Goal: Task Accomplishment & Management: Use online tool/utility

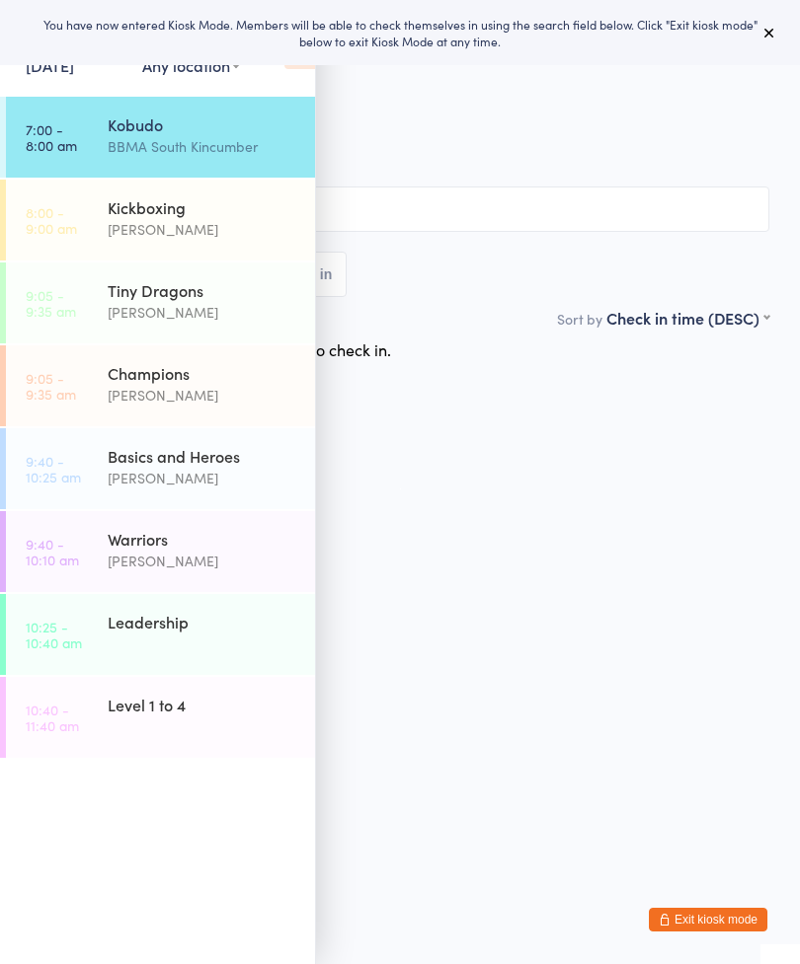
click at [475, 221] on input "search" at bounding box center [400, 209] width 738 height 45
click at [256, 124] on div "Kobudo" at bounding box center [203, 125] width 191 height 22
click at [409, 210] on input "search" at bounding box center [400, 209] width 738 height 45
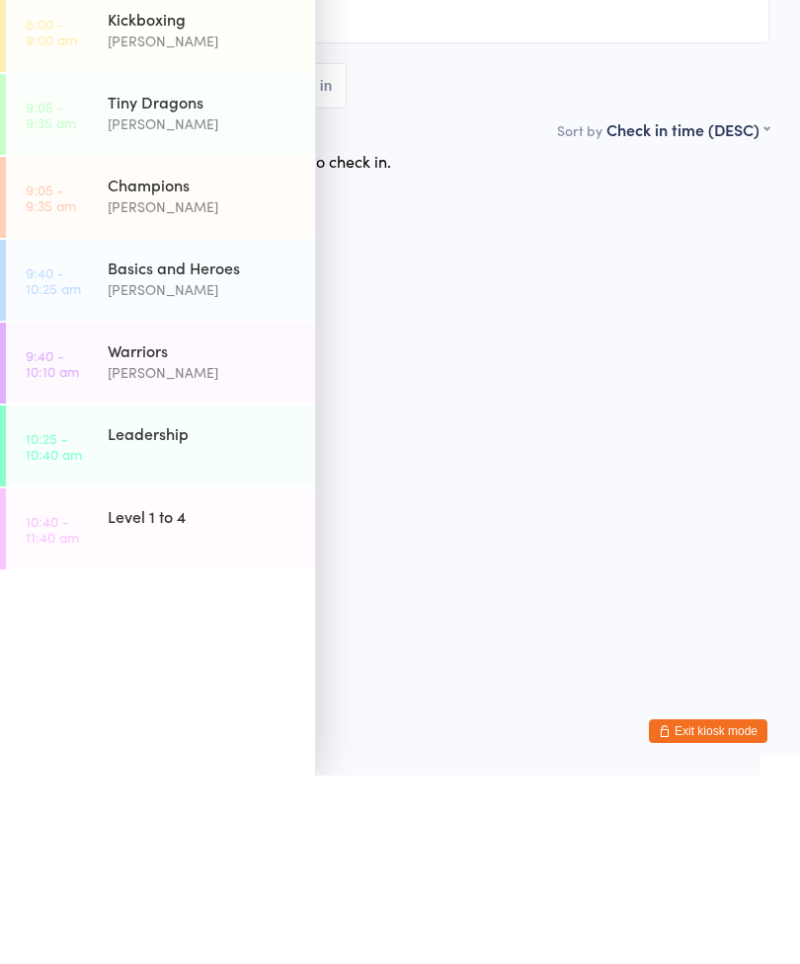
type input "A"
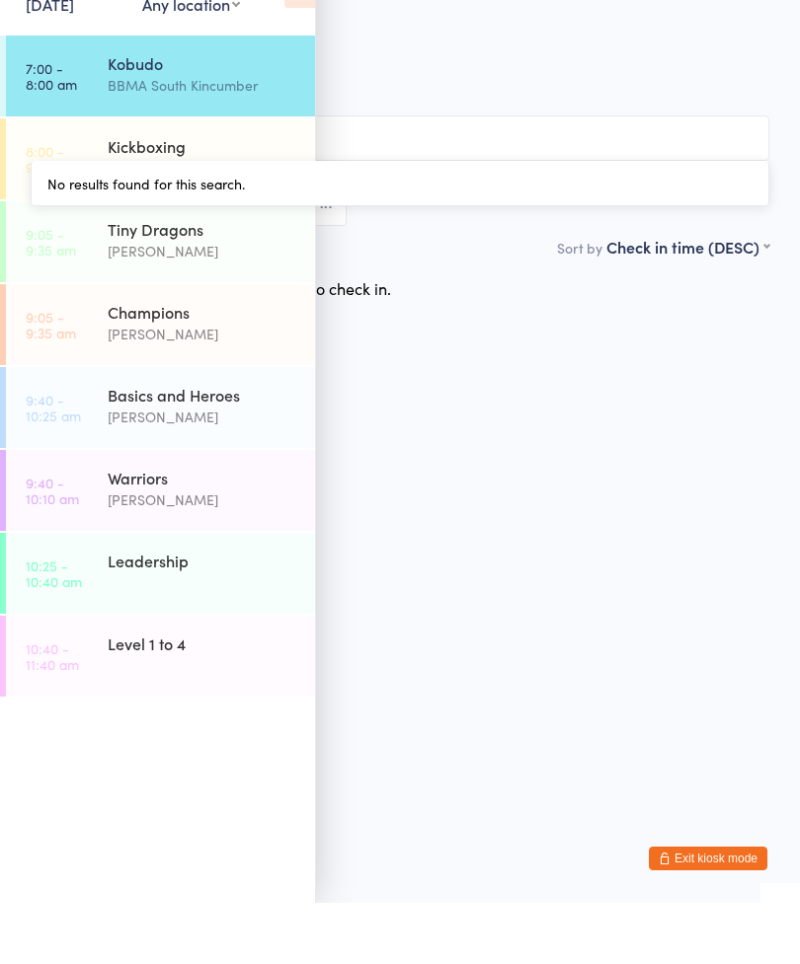
click at [269, 135] on div "BBMA South Kincumber" at bounding box center [203, 146] width 191 height 23
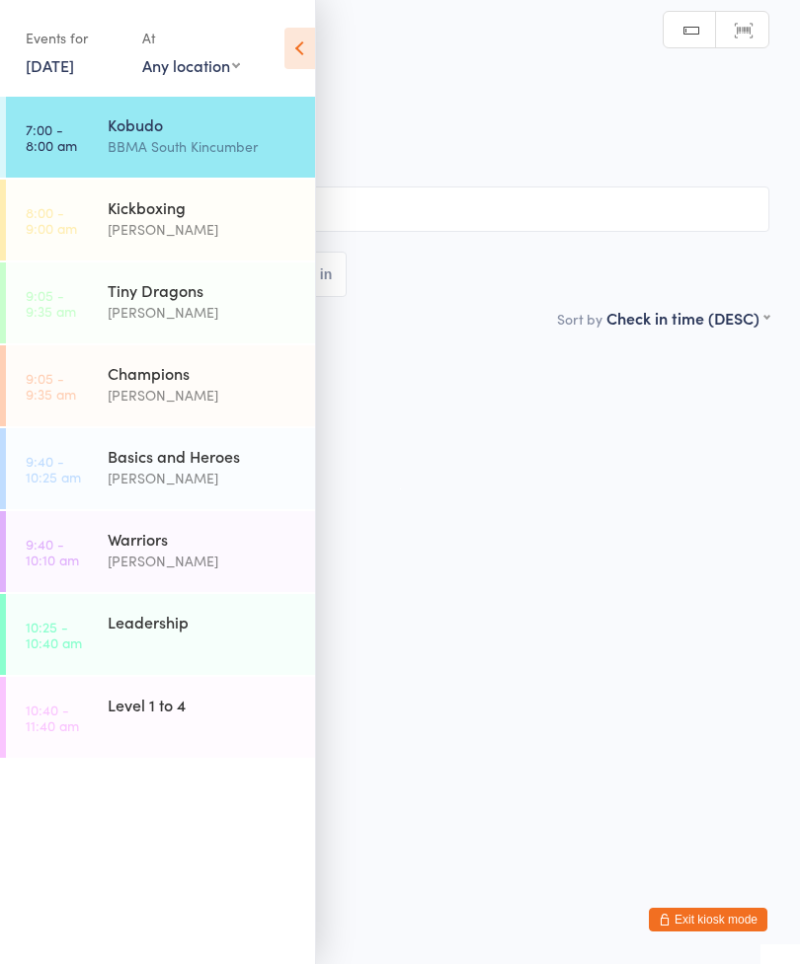
click at [300, 56] on icon at bounding box center [299, 48] width 31 height 41
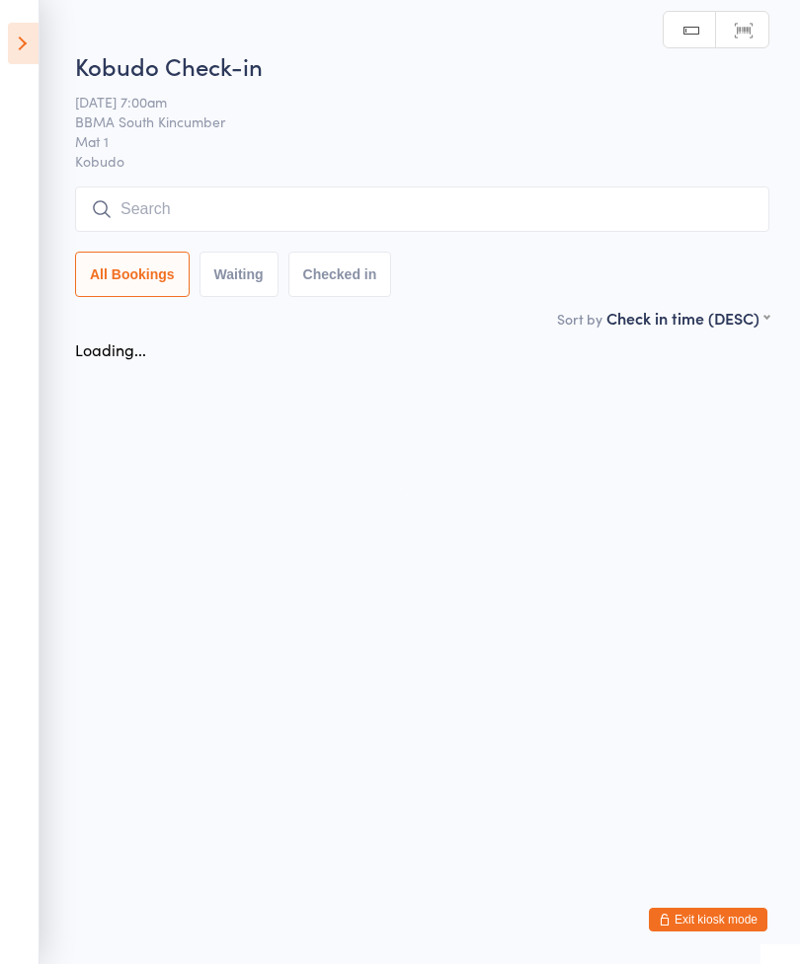
click at [298, 208] on input "search" at bounding box center [422, 209] width 694 height 45
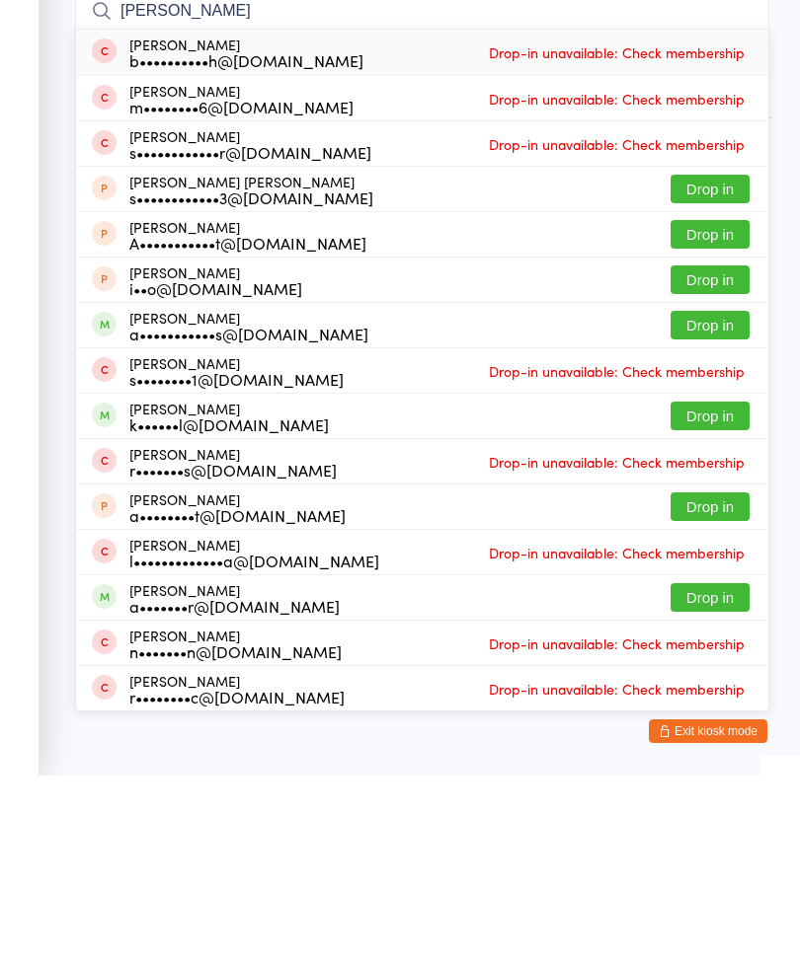
type input "[PERSON_NAME]"
click at [690, 500] on button "Drop in" at bounding box center [709, 514] width 79 height 29
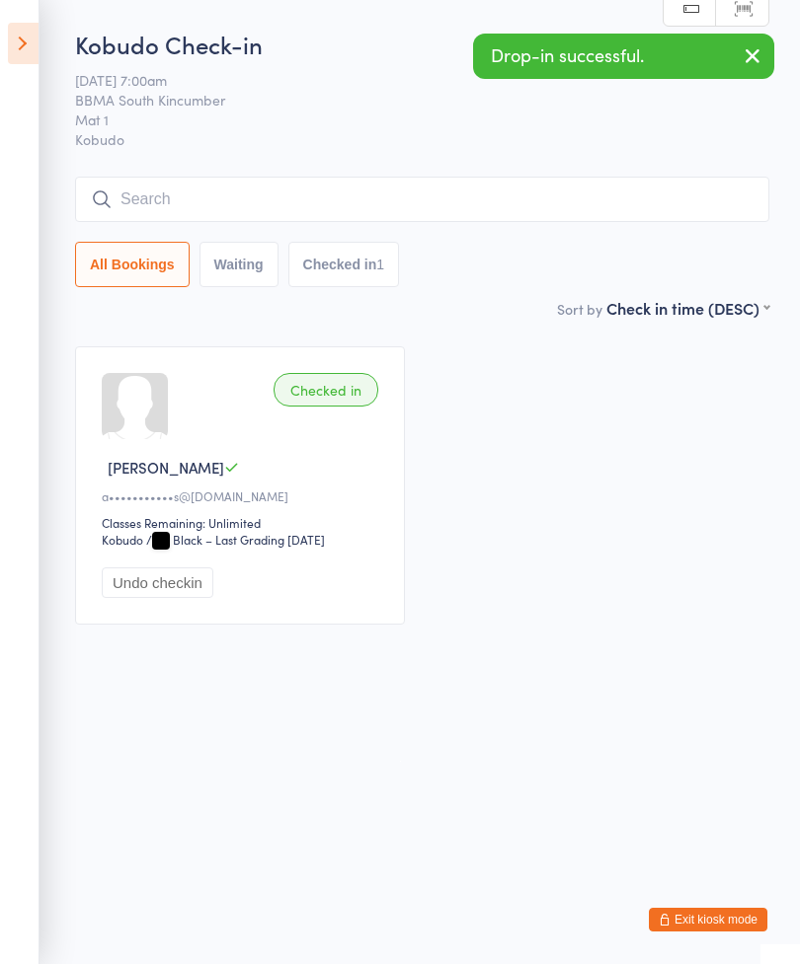
click at [31, 42] on icon at bounding box center [23, 43] width 31 height 41
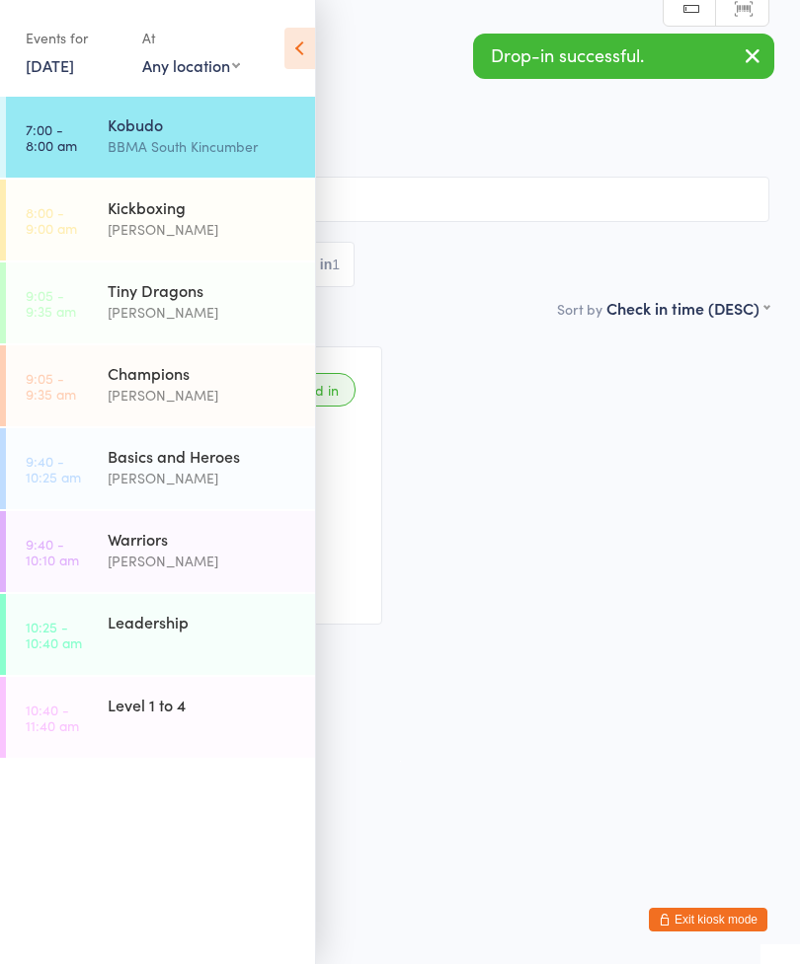
click at [219, 222] on div "[PERSON_NAME]" at bounding box center [203, 229] width 191 height 23
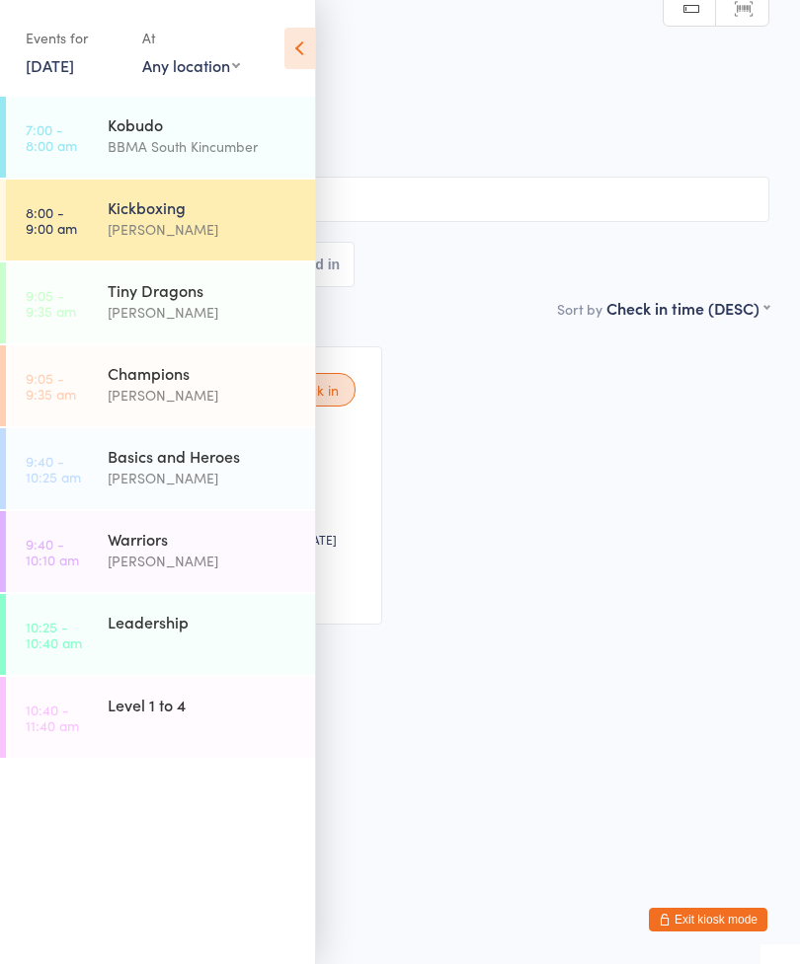
click at [300, 50] on icon at bounding box center [299, 48] width 31 height 41
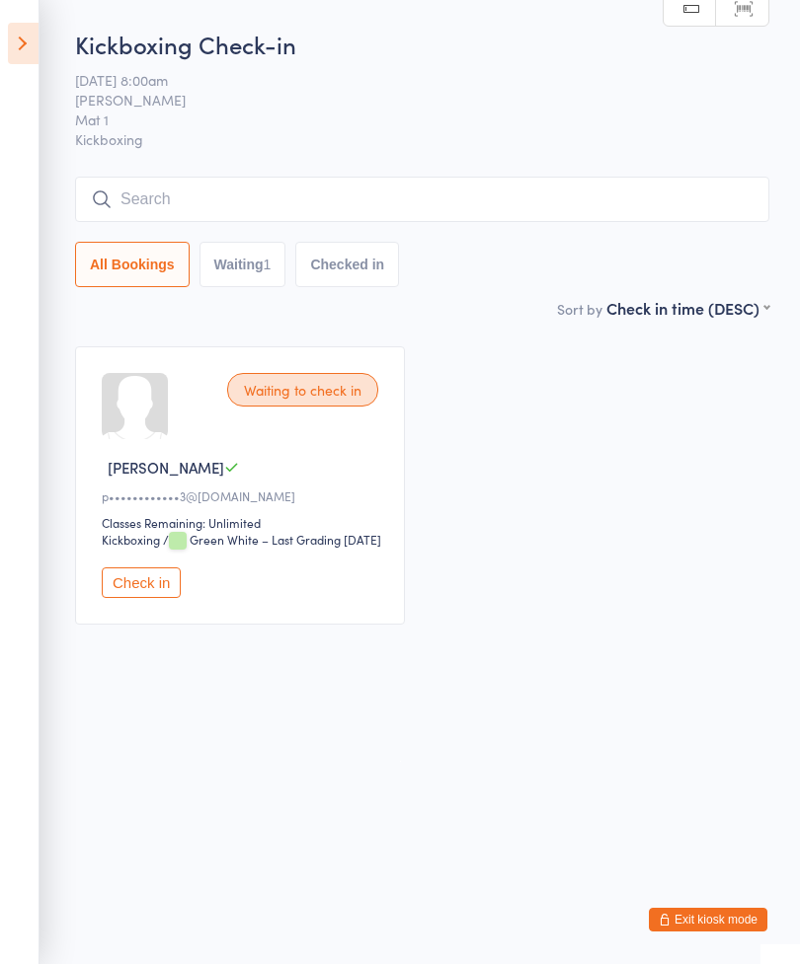
click at [285, 215] on input "search" at bounding box center [422, 199] width 694 height 45
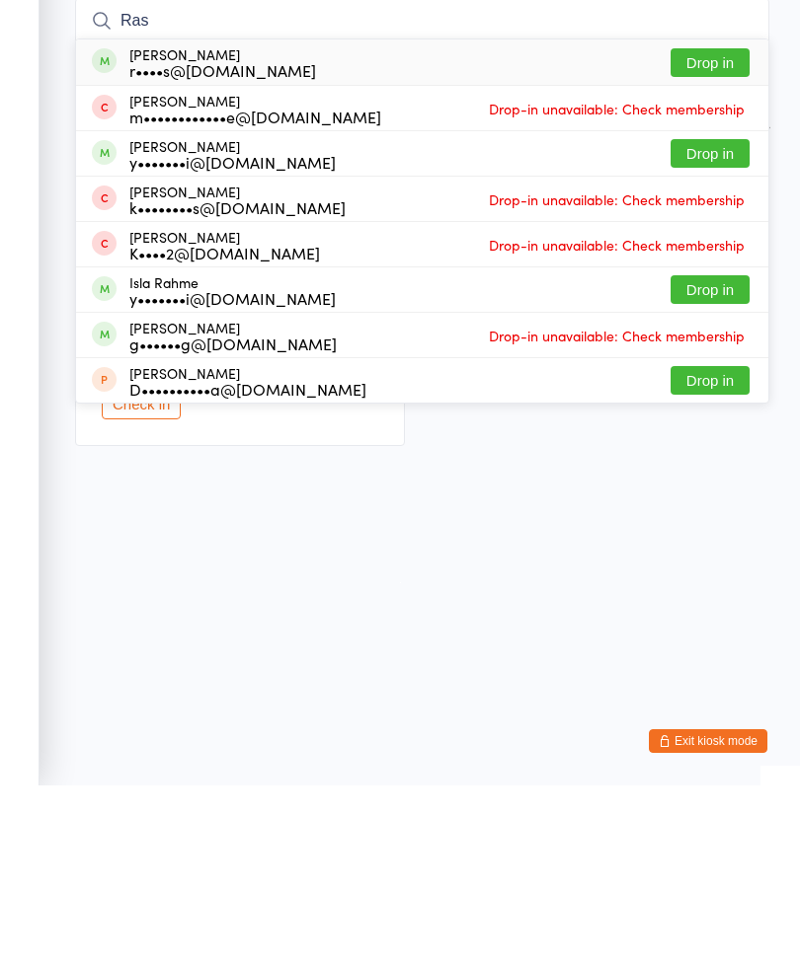
type input "Ras"
click at [696, 227] on button "Drop in" at bounding box center [709, 241] width 79 height 29
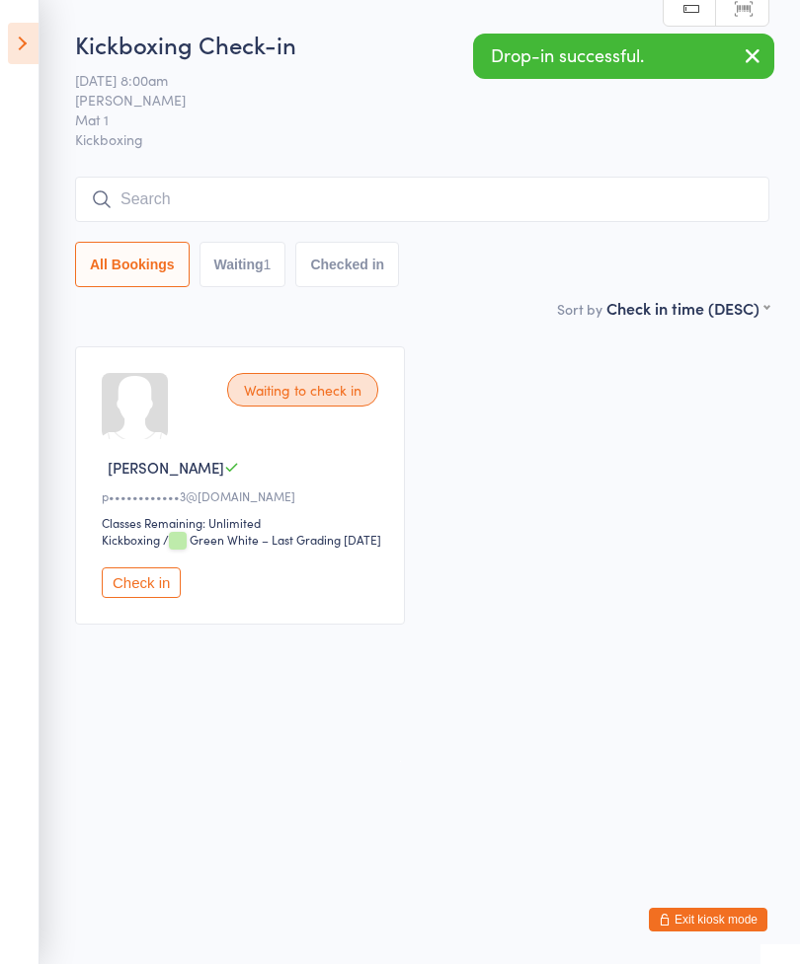
click at [222, 197] on input "search" at bounding box center [422, 199] width 694 height 45
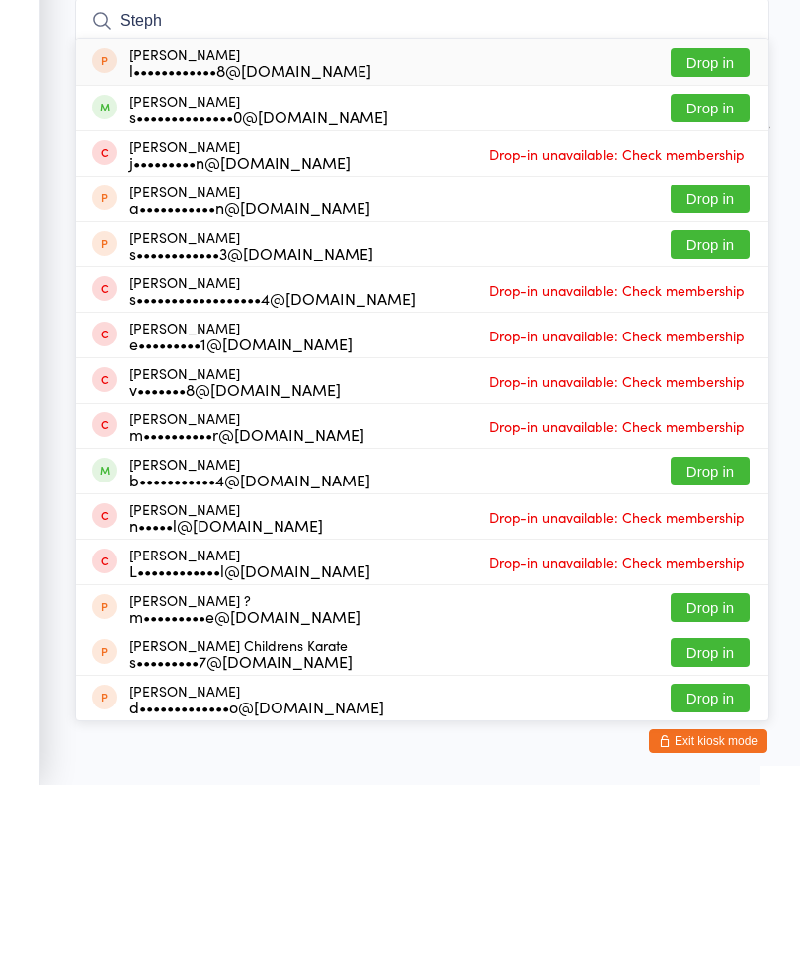
type input "Steph"
click at [689, 272] on button "Drop in" at bounding box center [709, 286] width 79 height 29
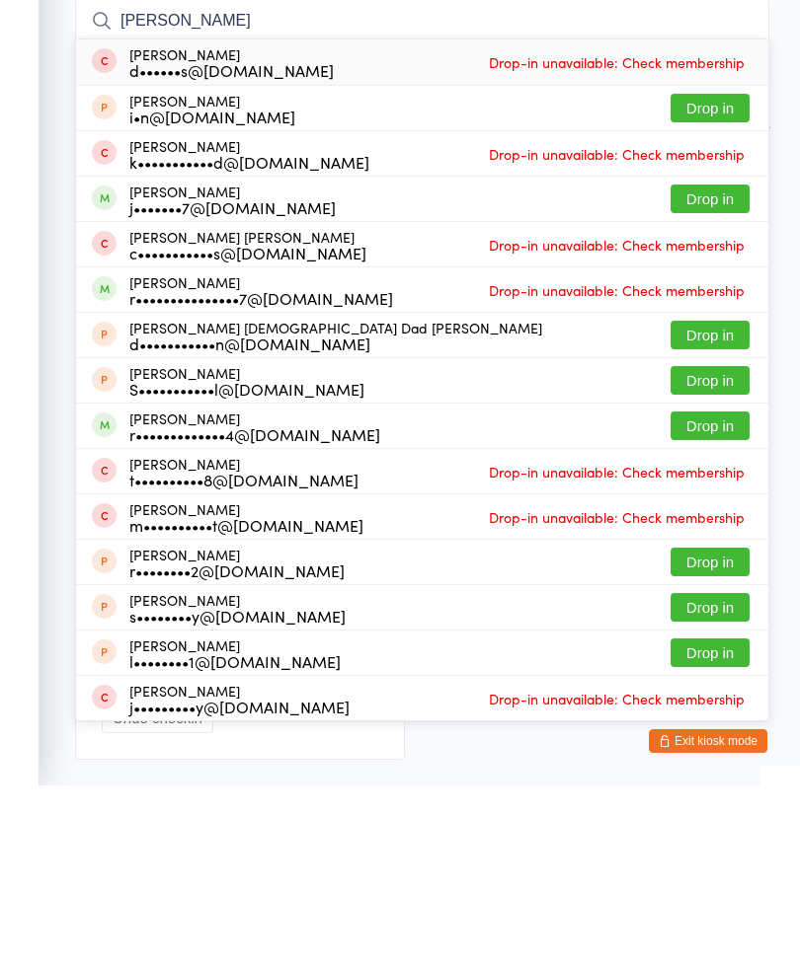
type input "[PERSON_NAME]"
click at [713, 363] on button "Drop in" at bounding box center [709, 377] width 79 height 29
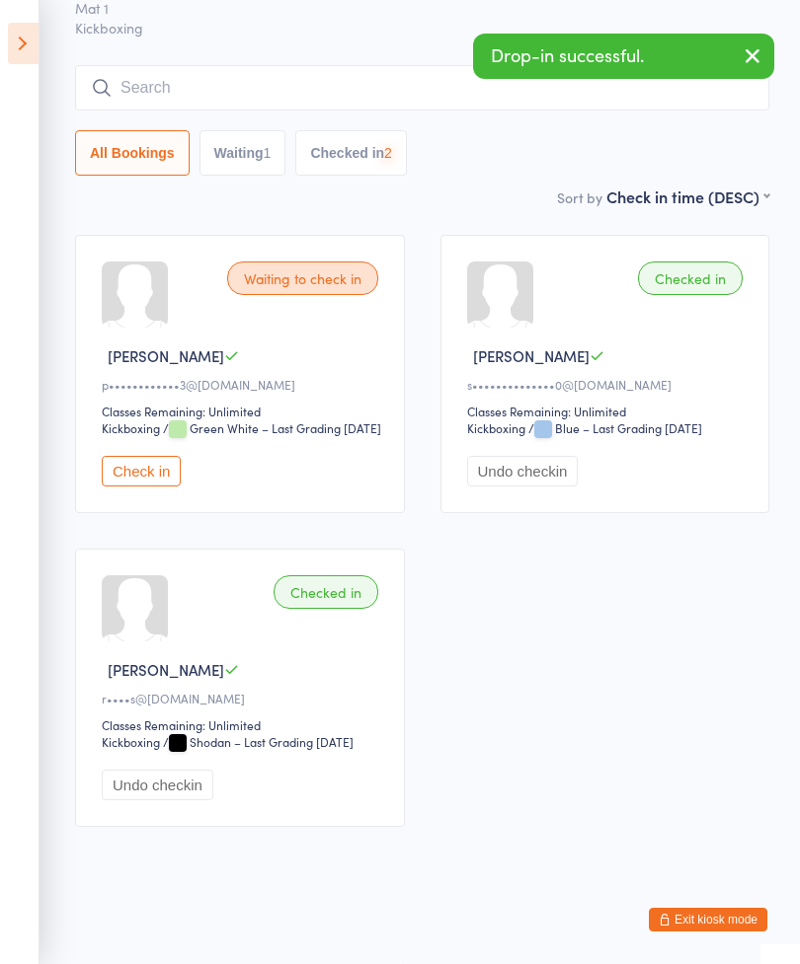
click at [300, 65] on input "search" at bounding box center [422, 87] width 694 height 45
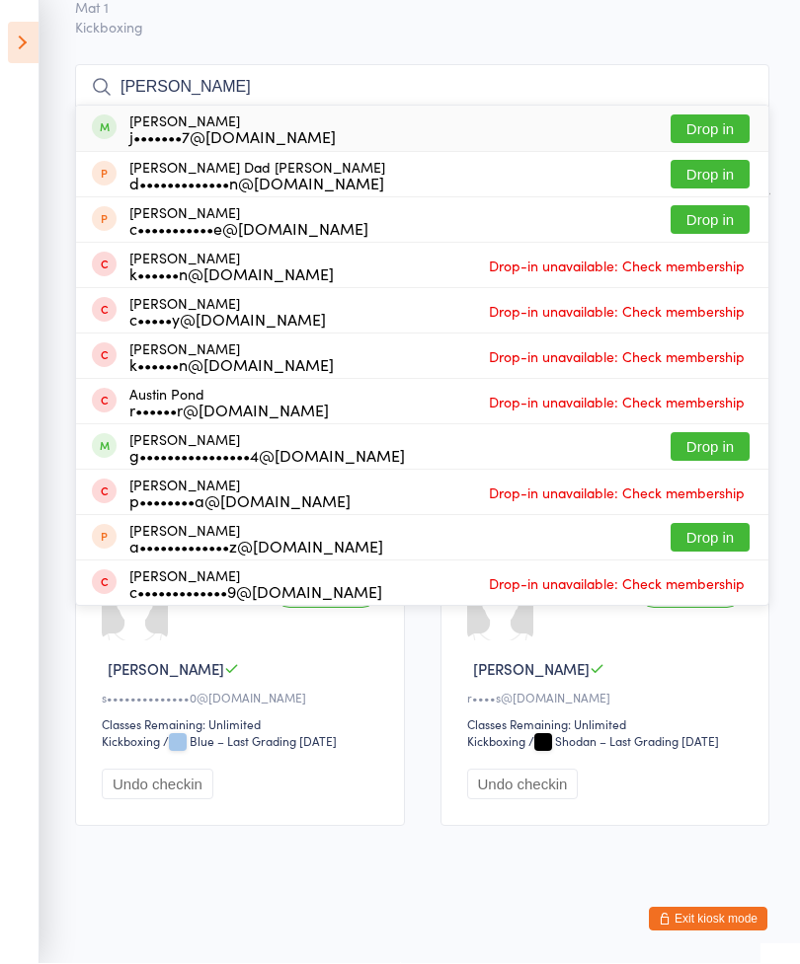
type input "[PERSON_NAME]"
click at [728, 115] on button "Drop in" at bounding box center [709, 129] width 79 height 29
